Goal: Transaction & Acquisition: Purchase product/service

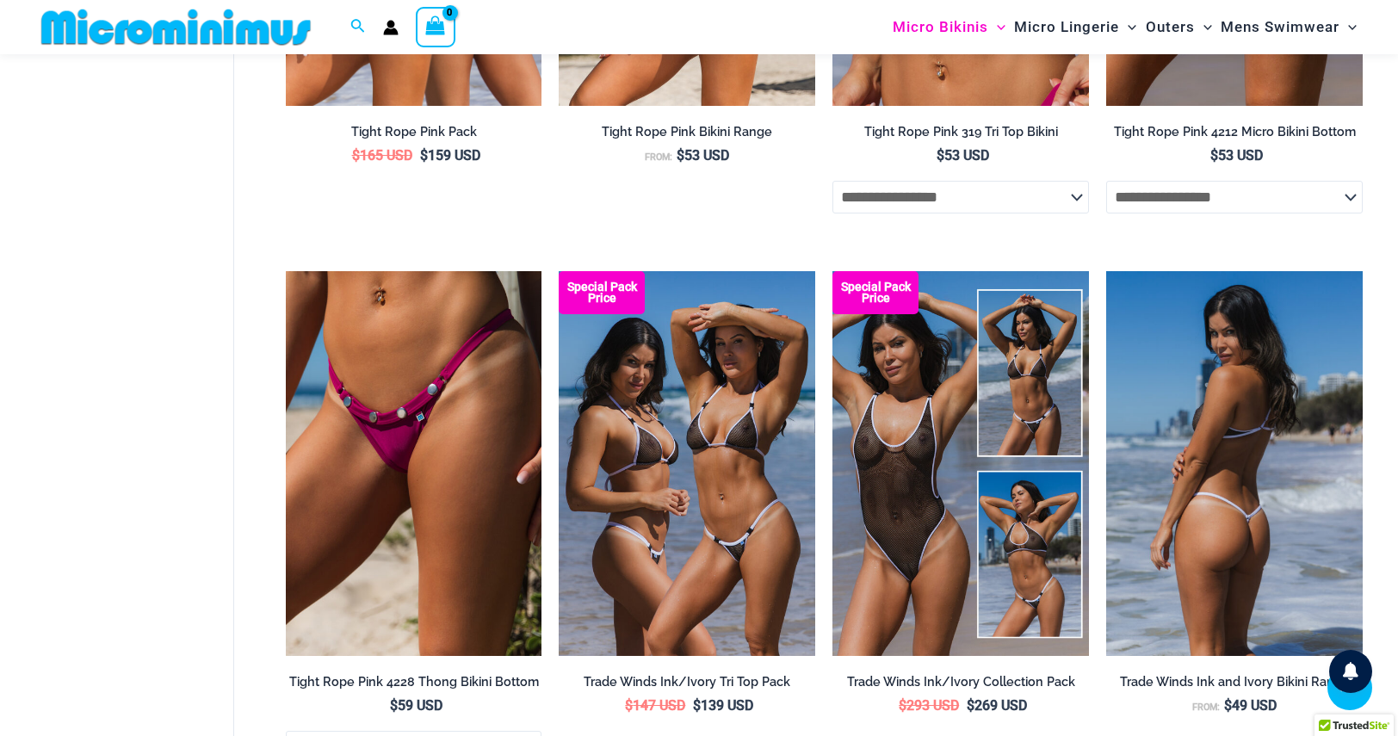
scroll to position [930, 0]
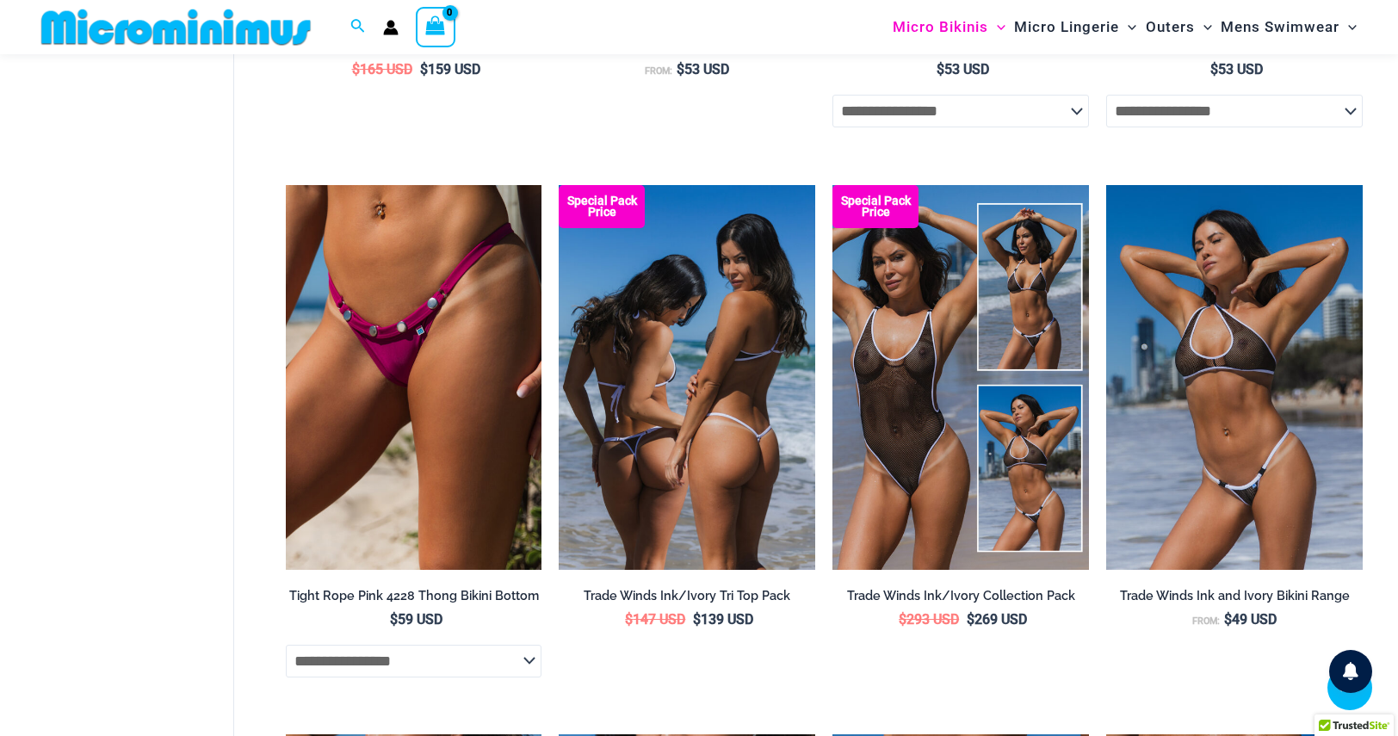
click at [711, 410] on img at bounding box center [687, 377] width 257 height 385
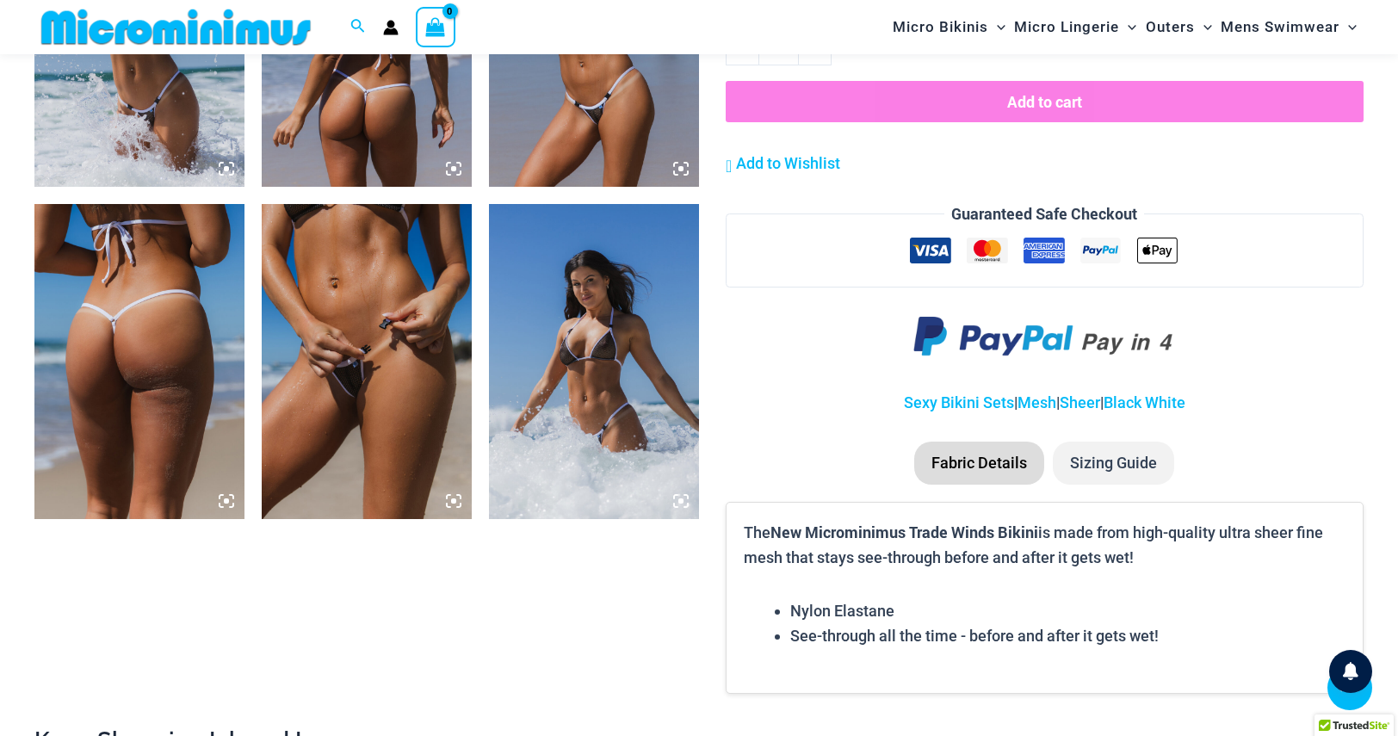
scroll to position [1705, 0]
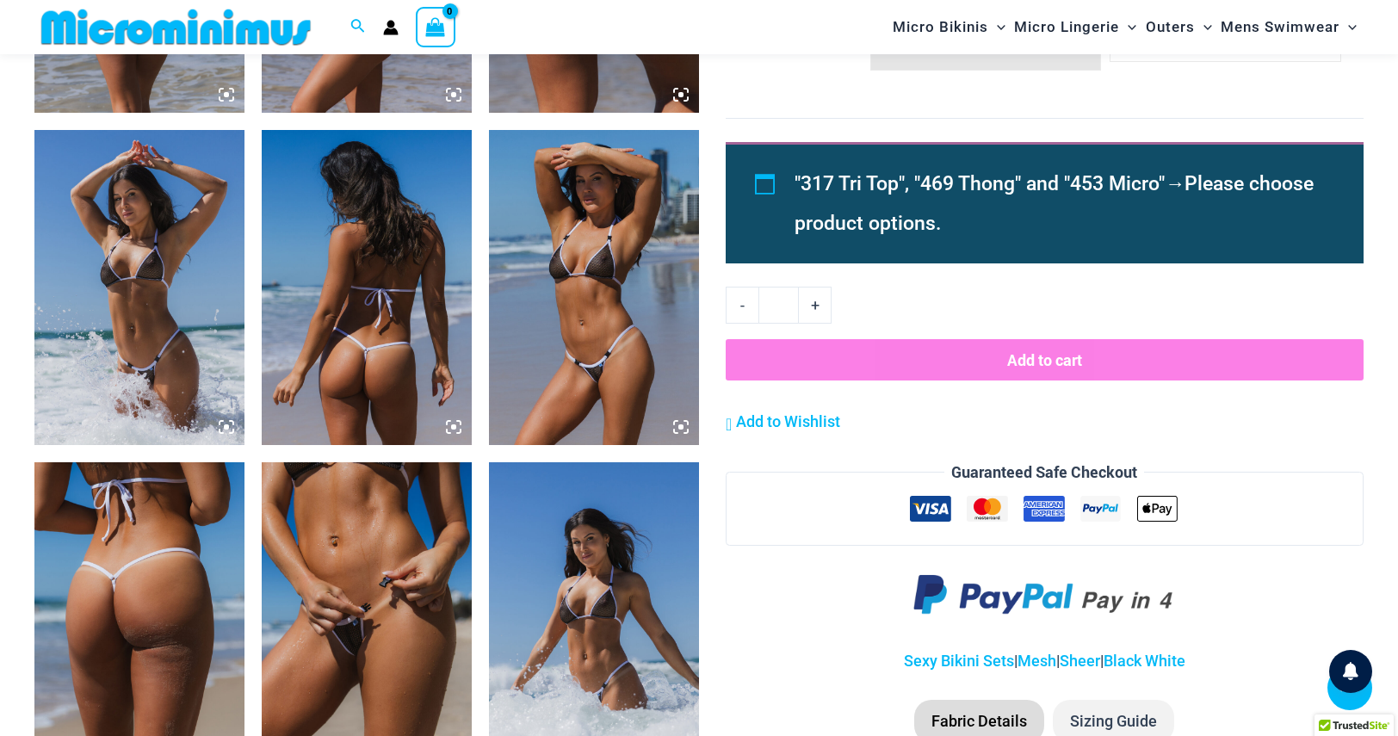
click at [609, 323] on img at bounding box center [594, 287] width 210 height 315
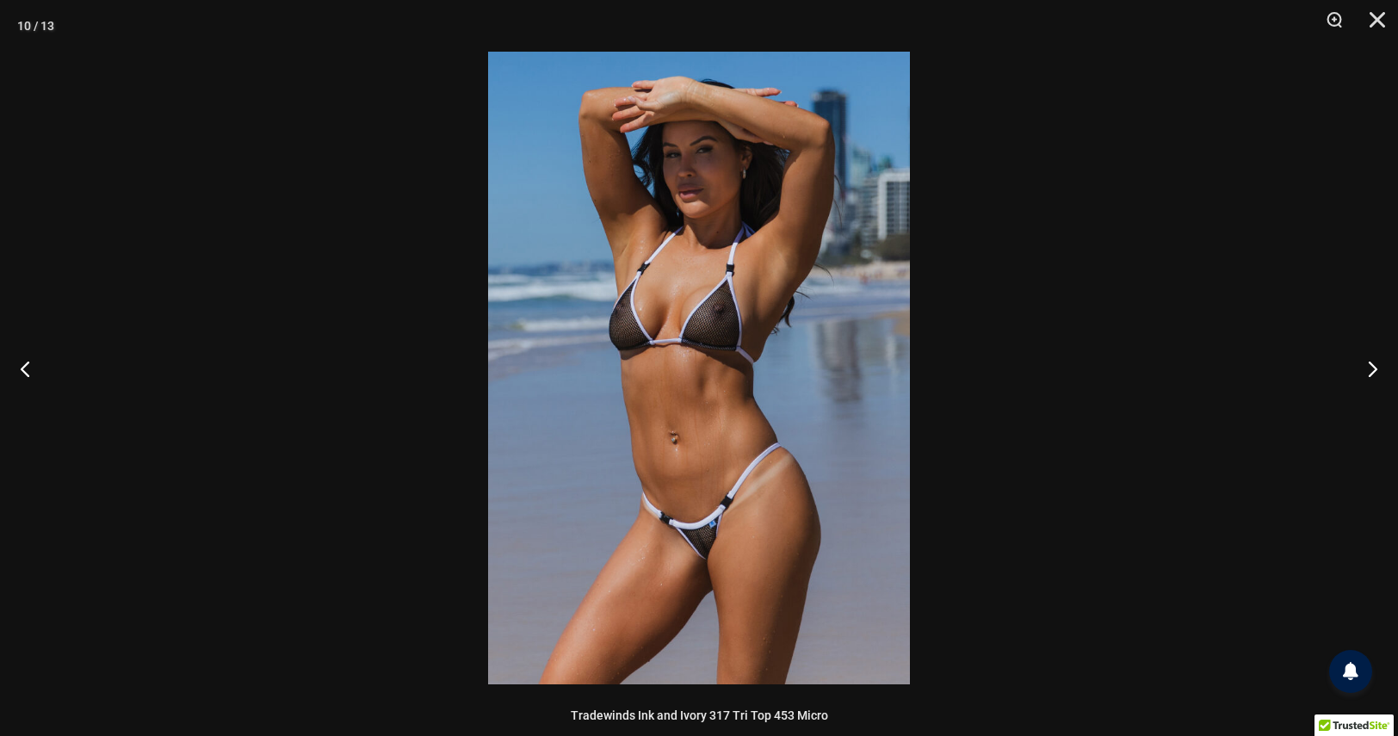
click at [693, 350] on img at bounding box center [699, 368] width 422 height 633
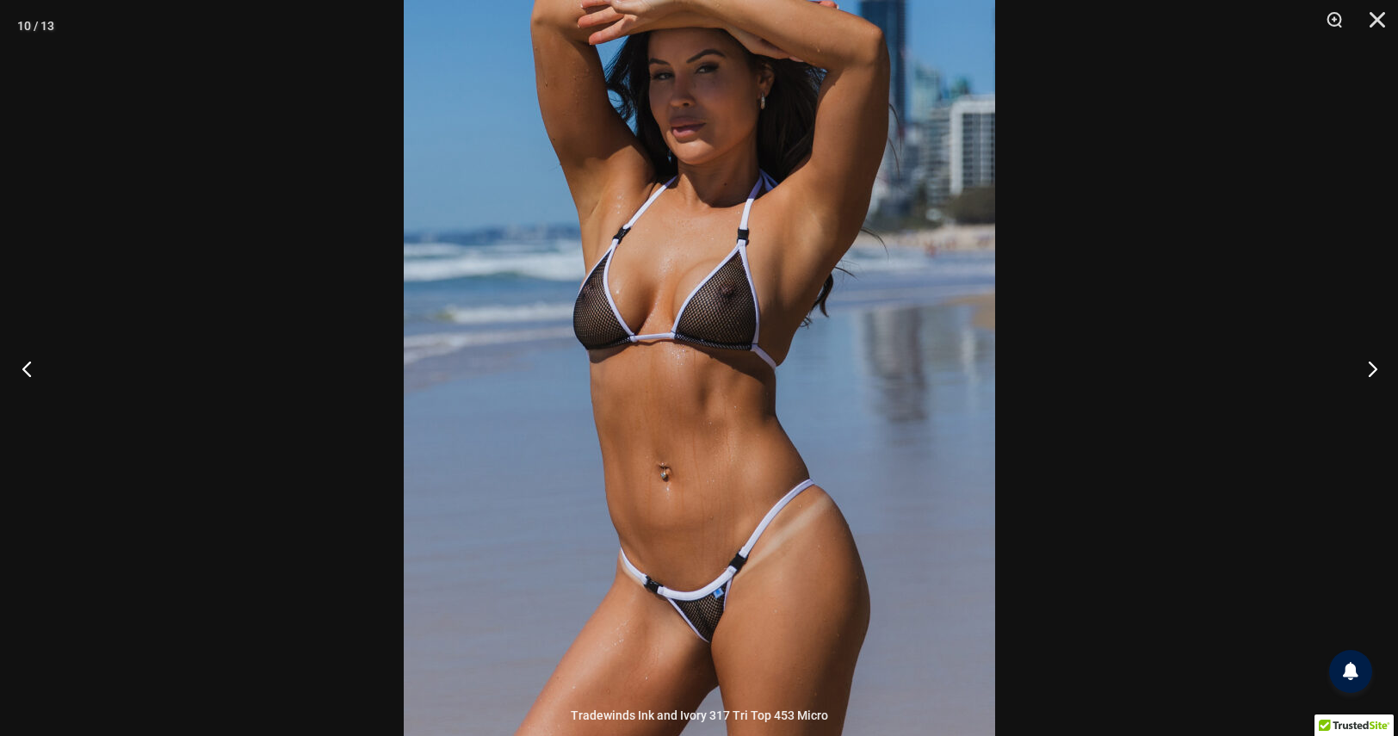
click at [31, 374] on button "Previous" at bounding box center [32, 368] width 65 height 86
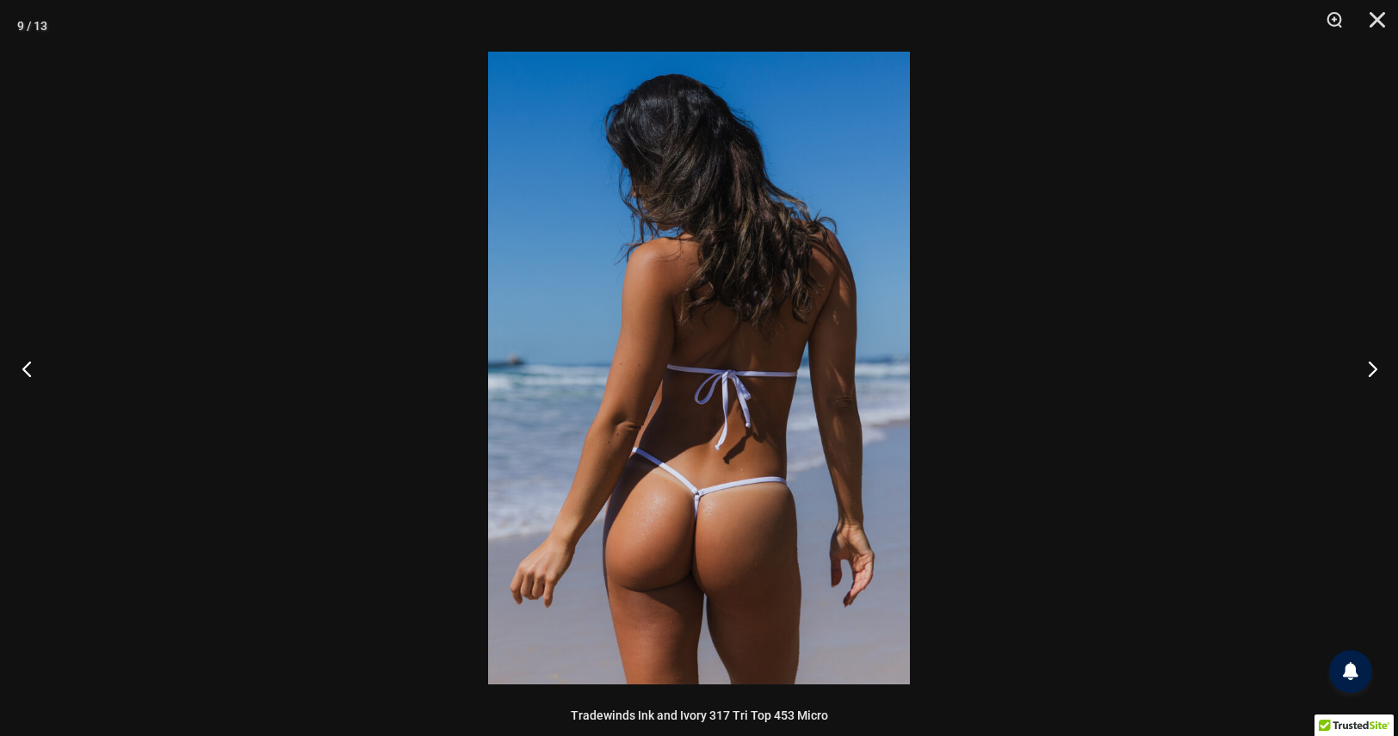
click at [31, 374] on button "Previous" at bounding box center [32, 368] width 65 height 86
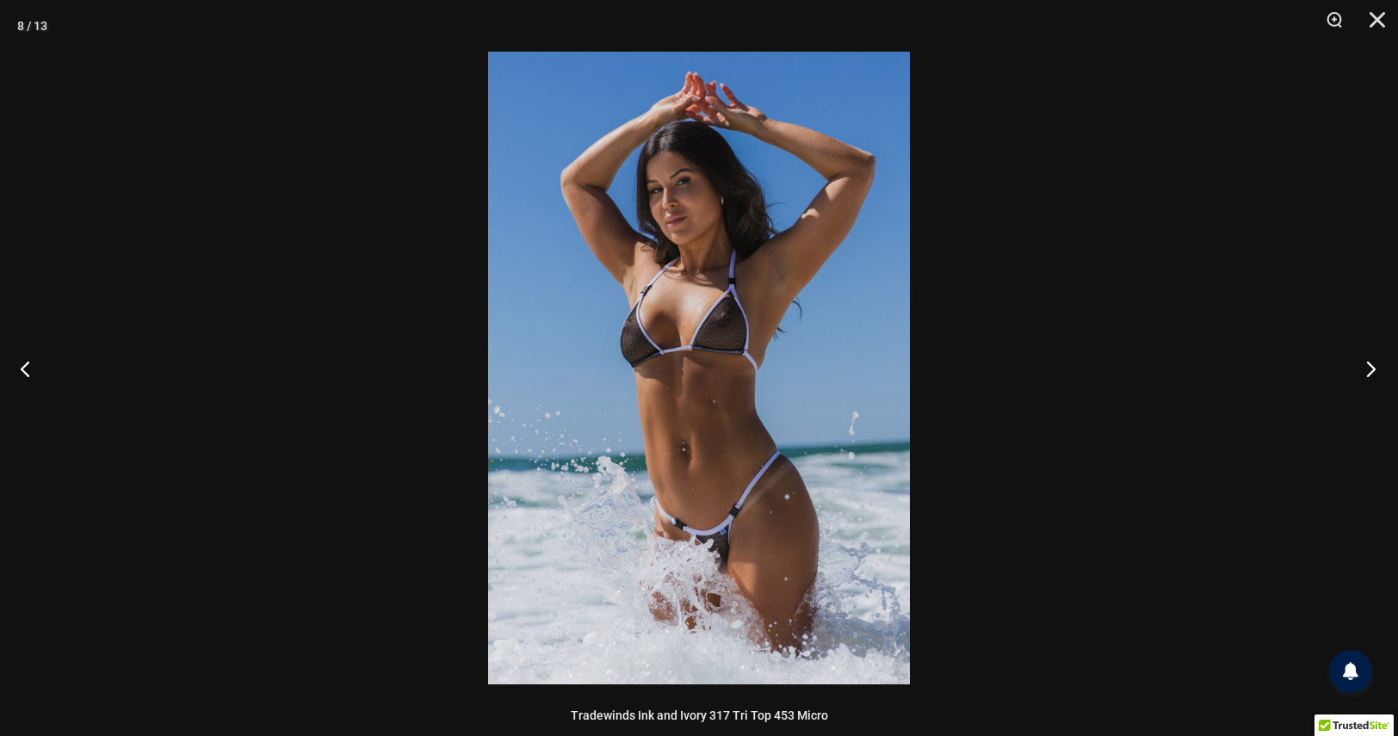
click at [1369, 372] on button "Next" at bounding box center [1365, 368] width 65 height 86
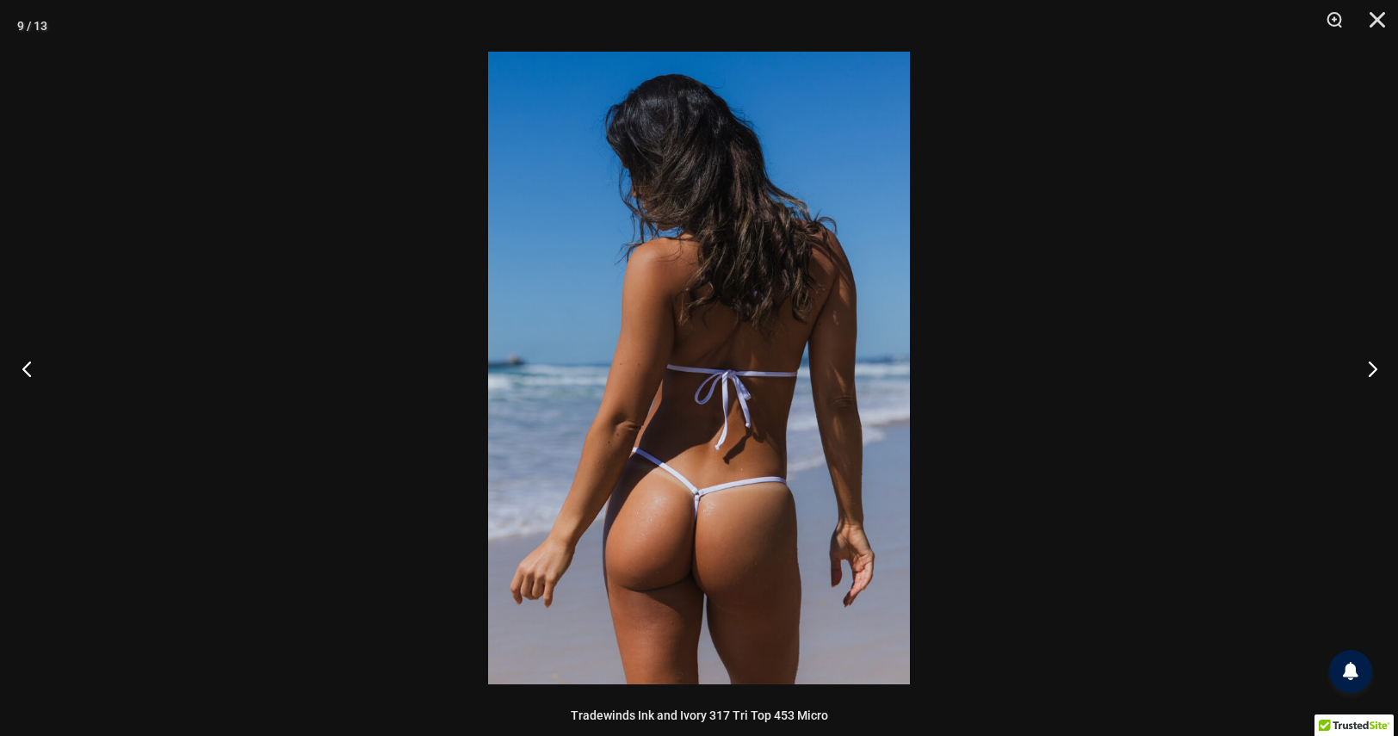
click at [26, 369] on button "Previous" at bounding box center [32, 368] width 65 height 86
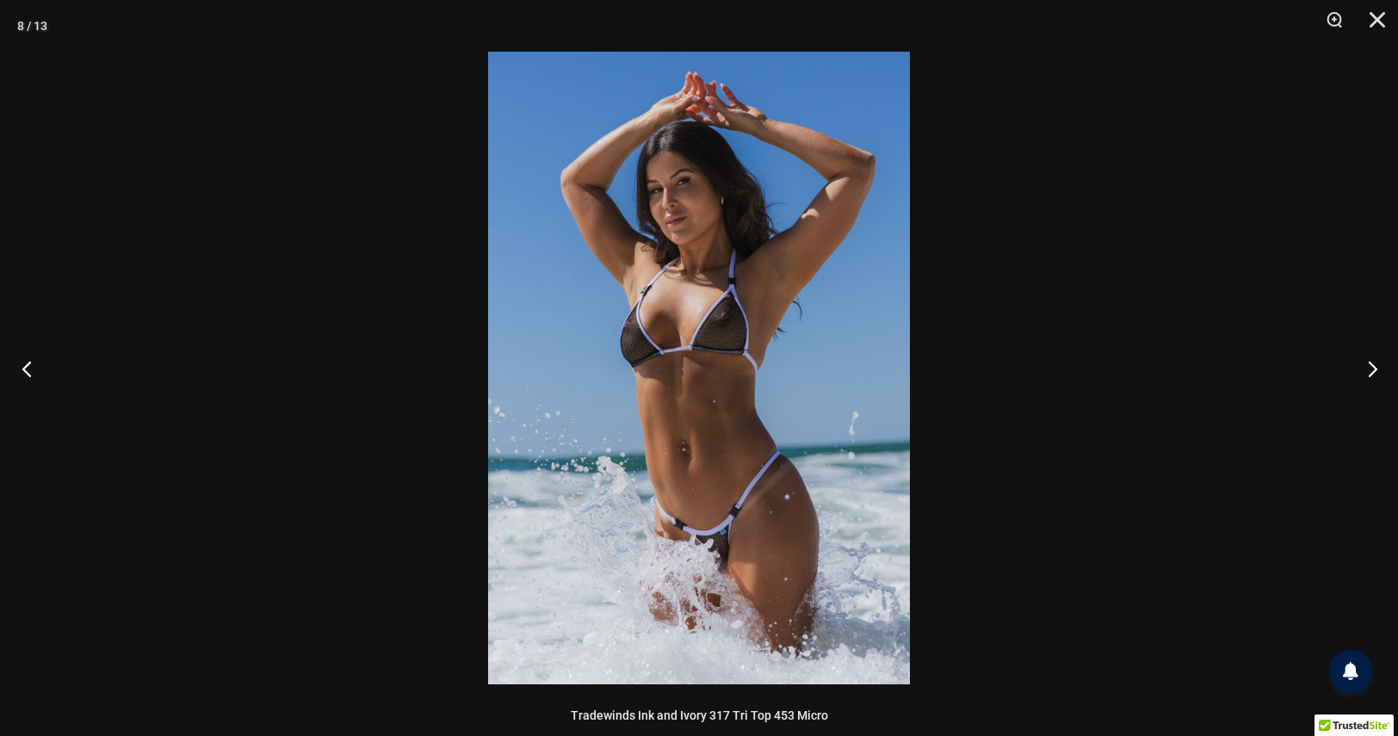
click at [25, 370] on button "Previous" at bounding box center [32, 368] width 65 height 86
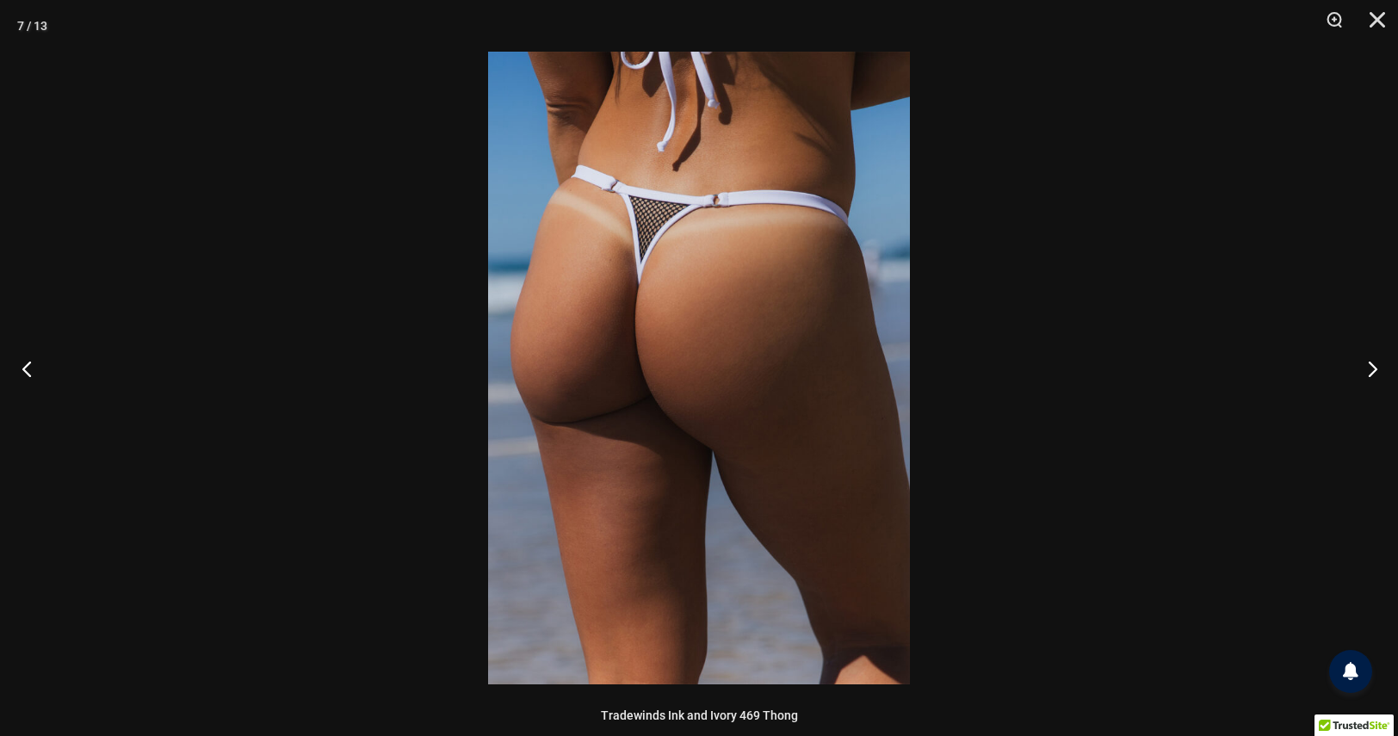
click at [28, 373] on button "Previous" at bounding box center [32, 368] width 65 height 86
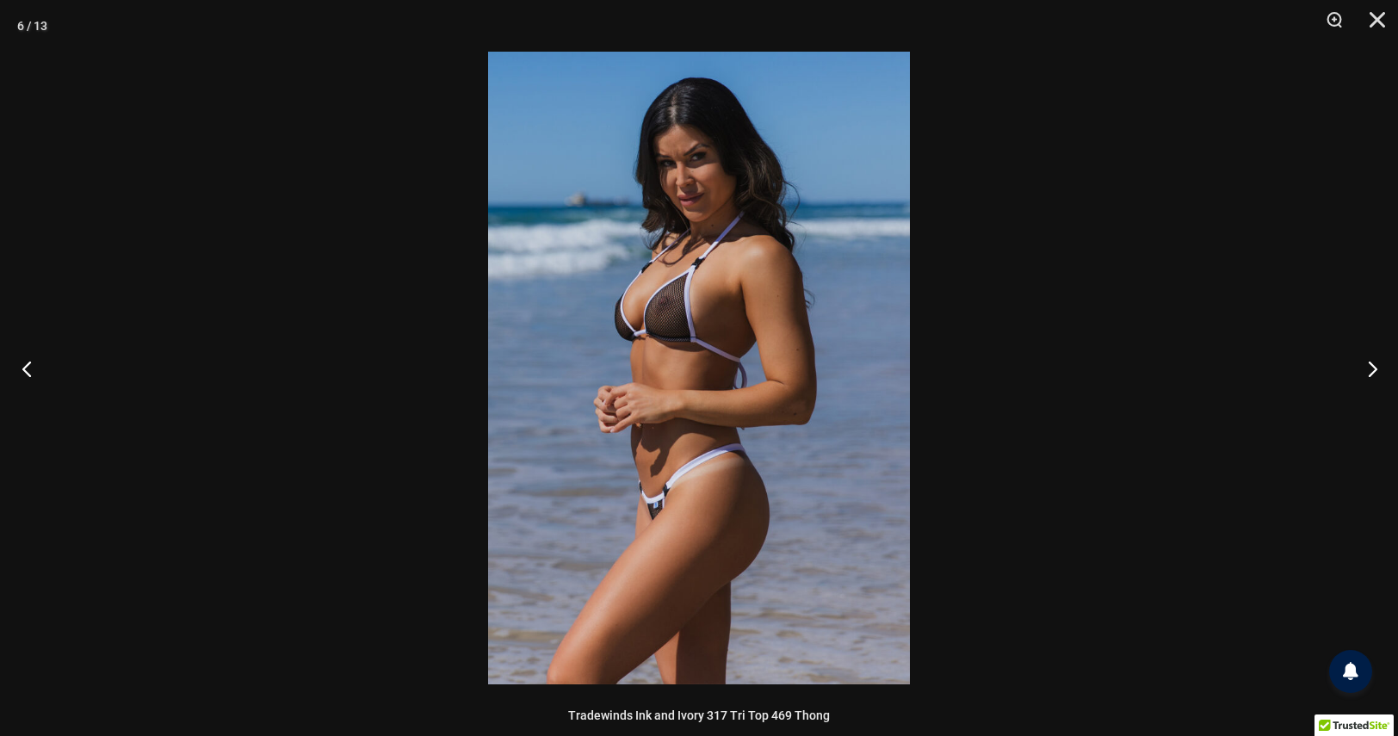
click at [28, 374] on button "Previous" at bounding box center [32, 368] width 65 height 86
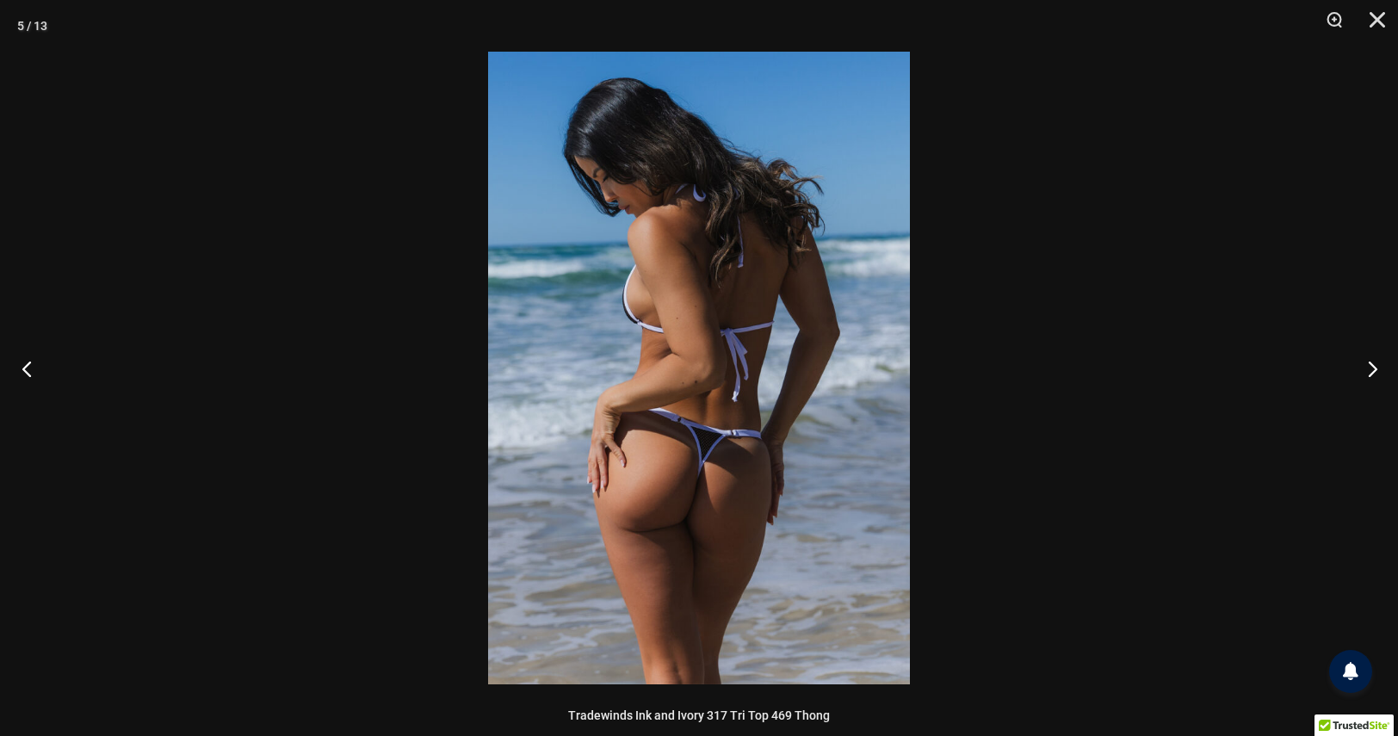
click at [28, 374] on button "Previous" at bounding box center [32, 368] width 65 height 86
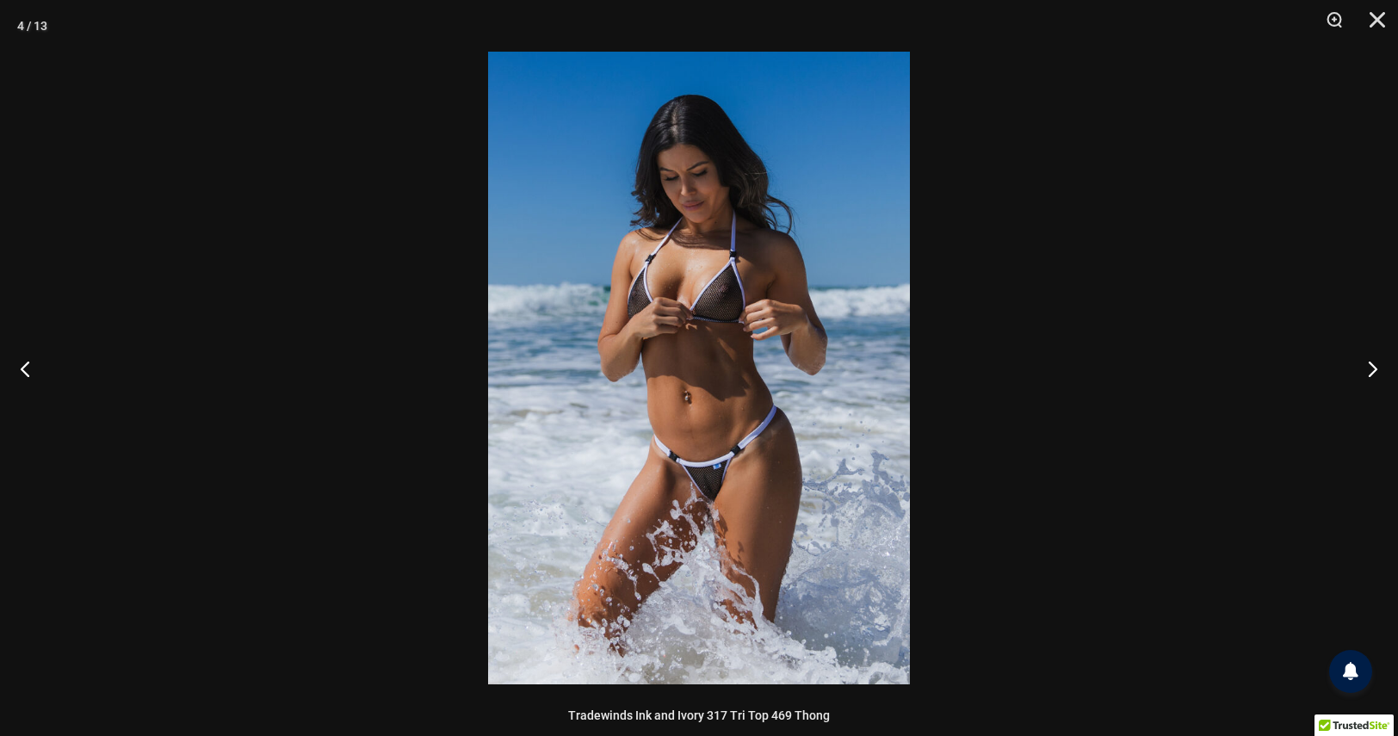
click at [746, 313] on img at bounding box center [699, 368] width 422 height 633
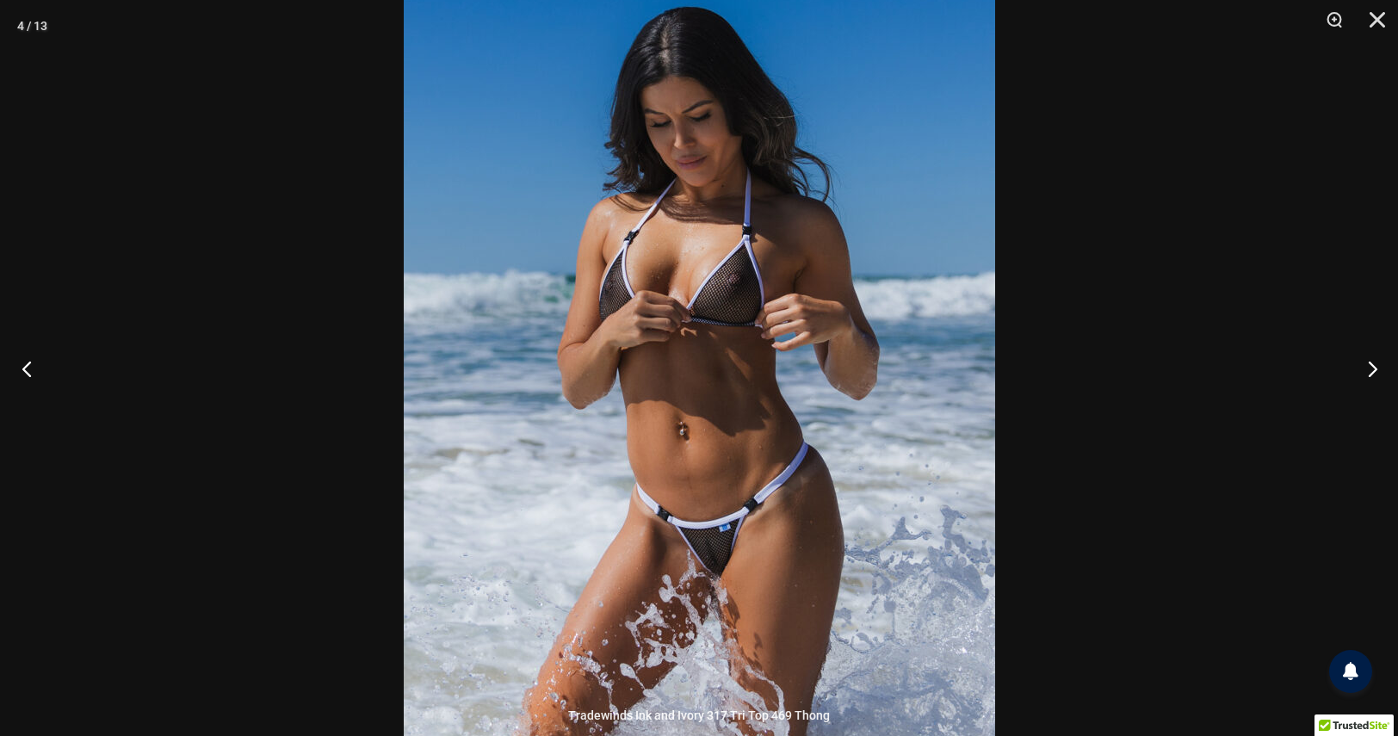
click at [24, 369] on button "Previous" at bounding box center [32, 368] width 65 height 86
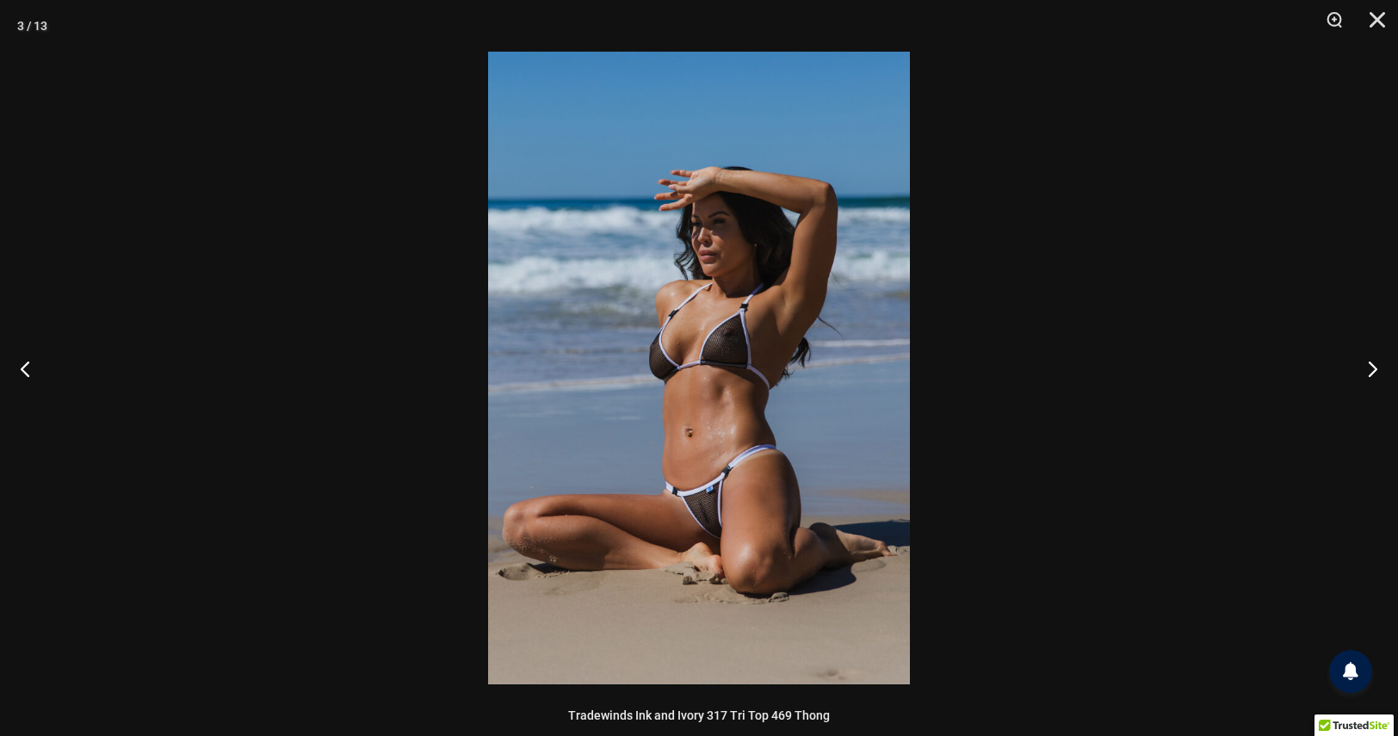
click at [701, 519] on img at bounding box center [699, 368] width 422 height 633
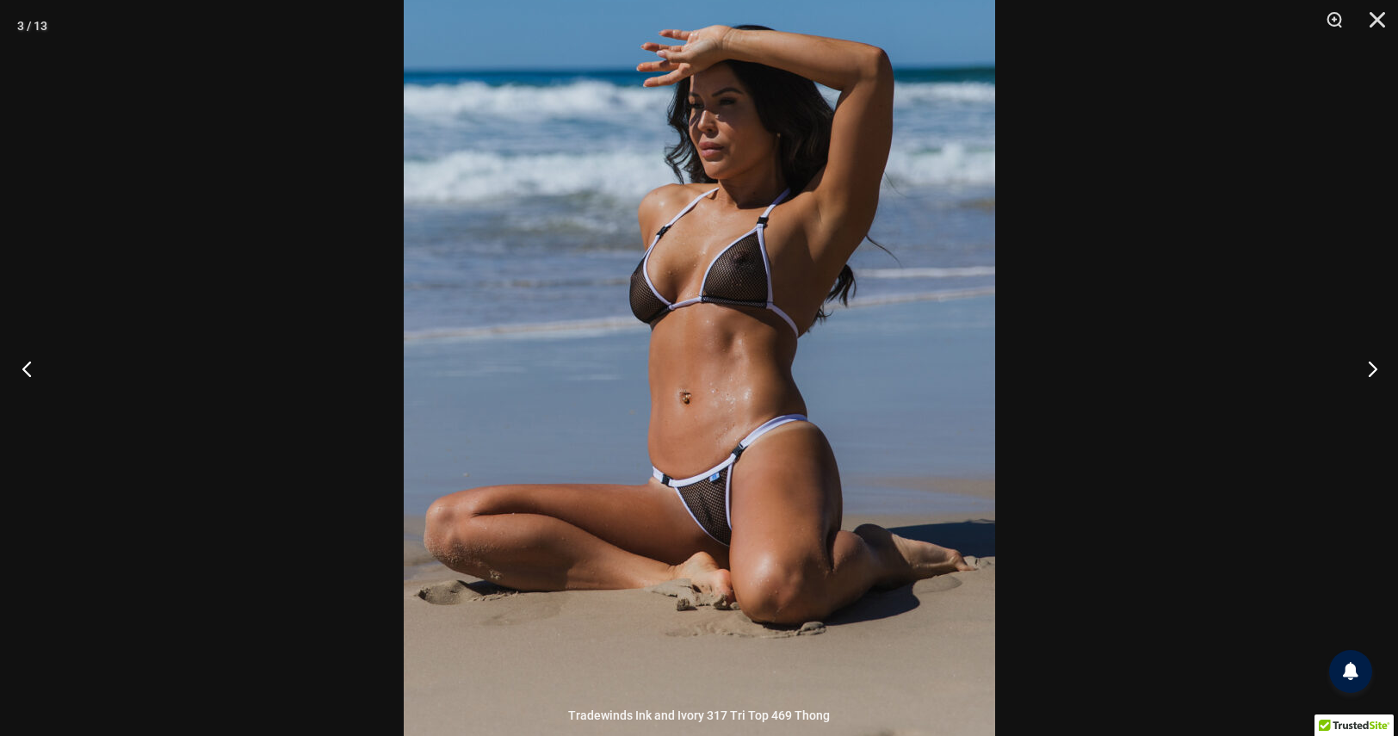
click at [27, 374] on button "Previous" at bounding box center [32, 368] width 65 height 86
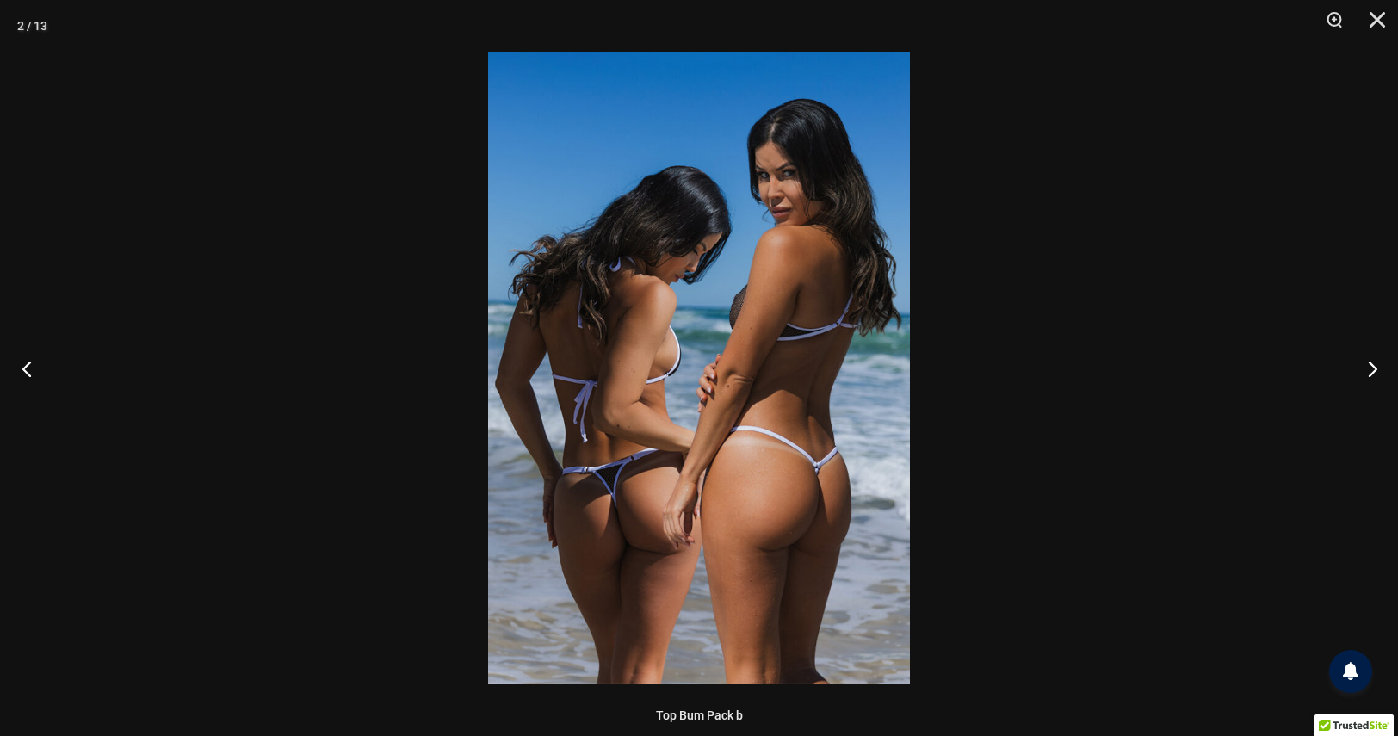
click at [27, 374] on button "Previous" at bounding box center [32, 368] width 65 height 86
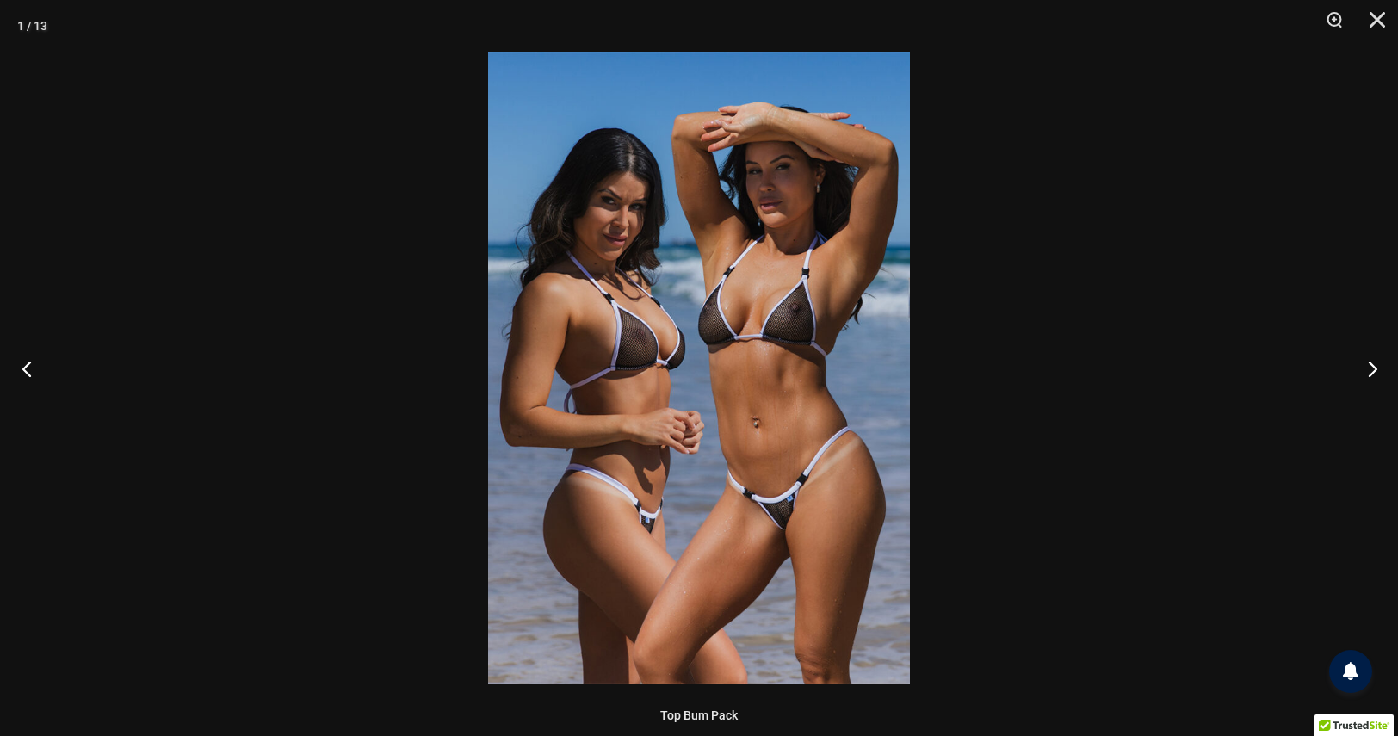
click at [26, 374] on button "Previous" at bounding box center [32, 368] width 65 height 86
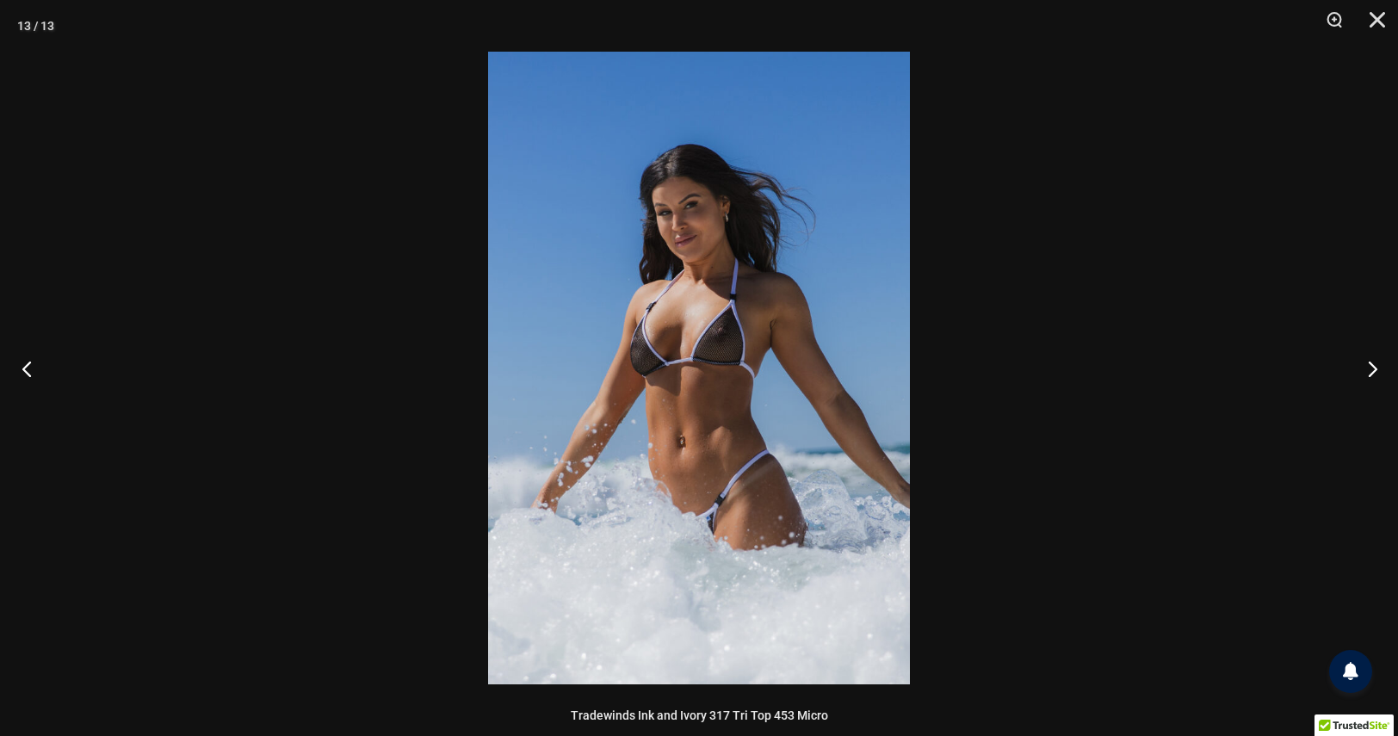
click at [26, 373] on button "Previous" at bounding box center [32, 368] width 65 height 86
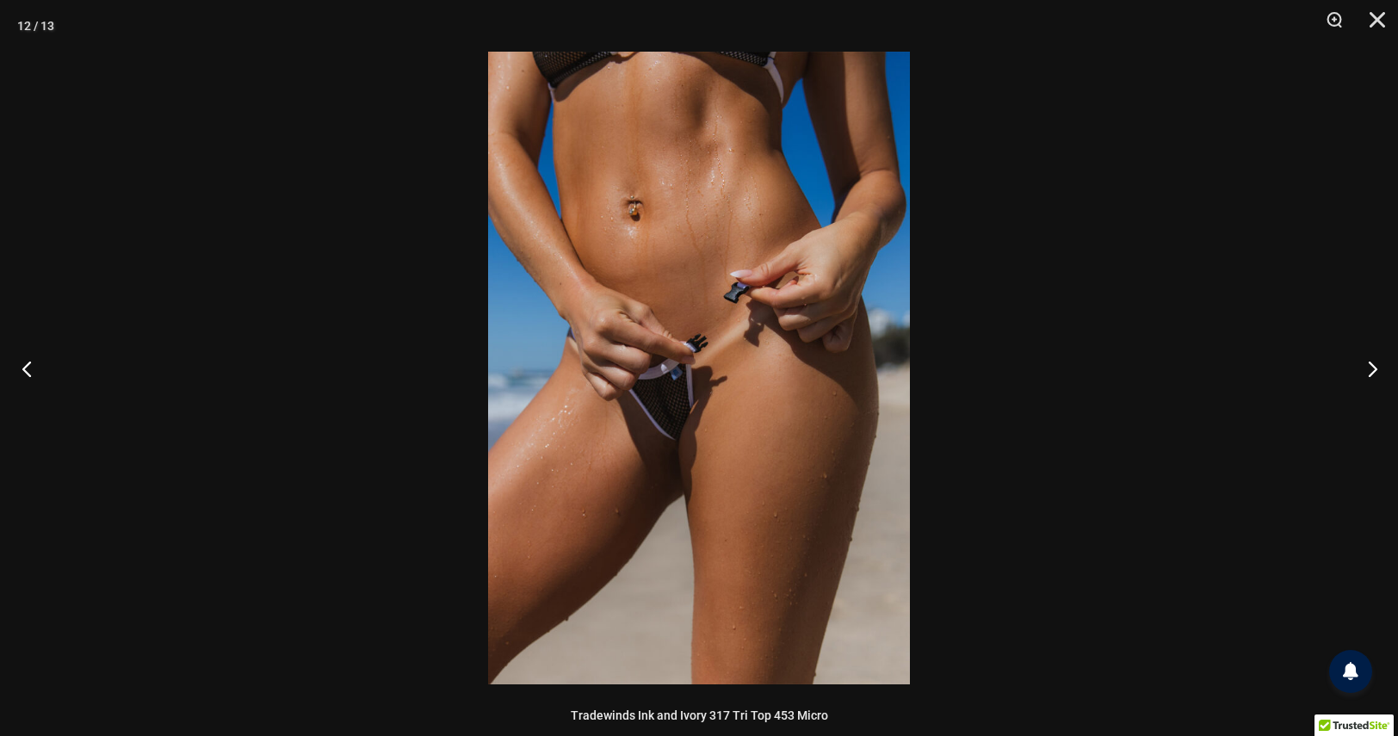
click at [26, 373] on button "Previous" at bounding box center [32, 368] width 65 height 86
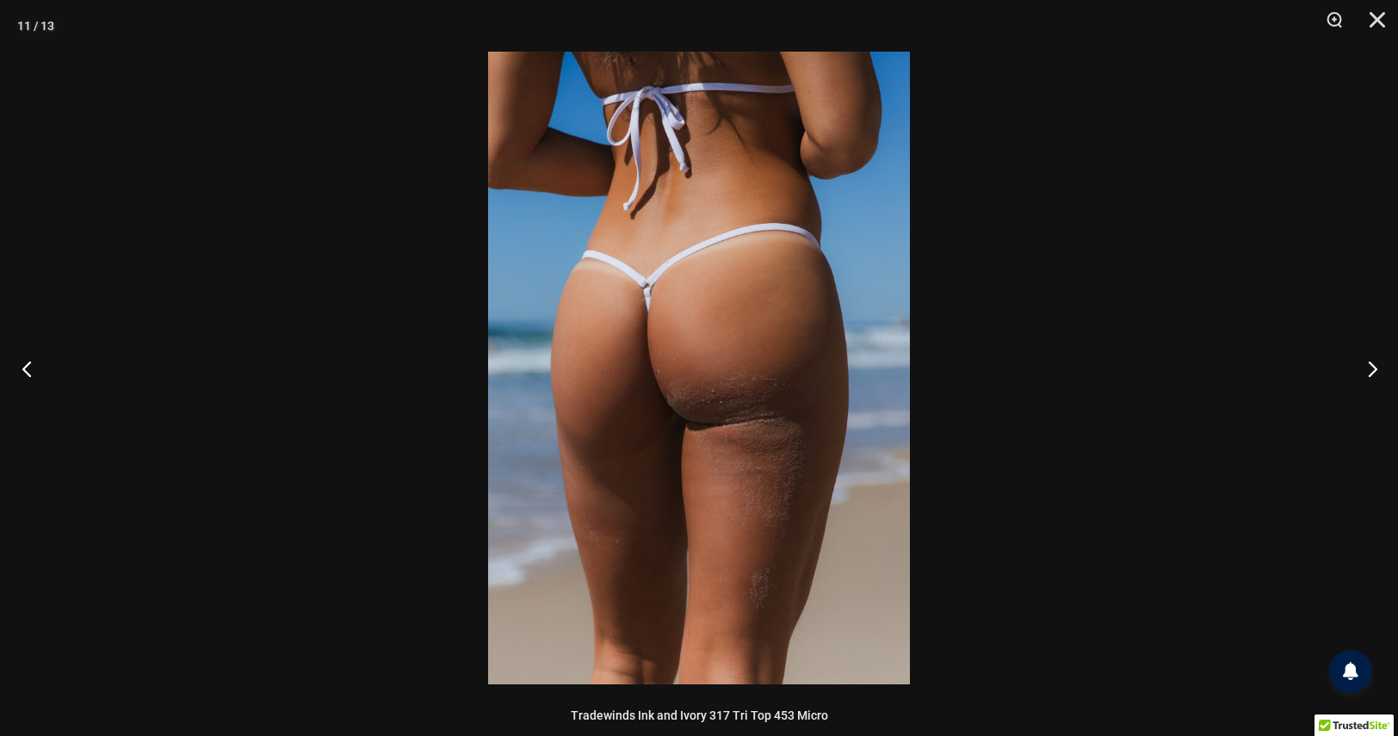
click at [26, 373] on button "Previous" at bounding box center [32, 368] width 65 height 86
